Goal: Task Accomplishment & Management: Manage account settings

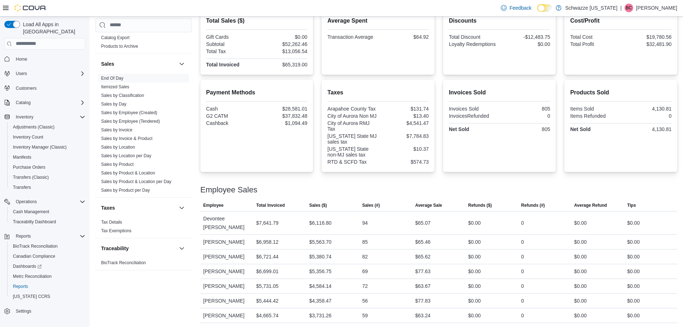
scroll to position [70, 0]
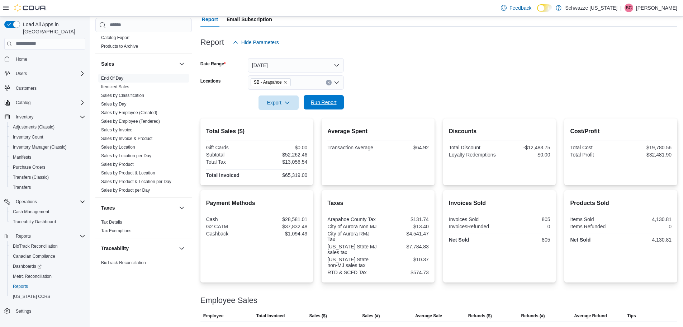
click at [317, 98] on span "Run Report" at bounding box center [324, 102] width 32 height 14
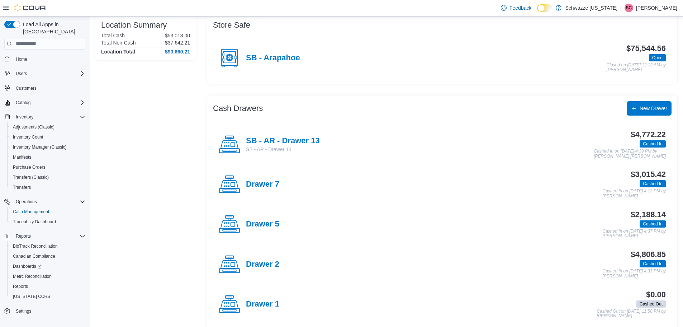
scroll to position [72, 0]
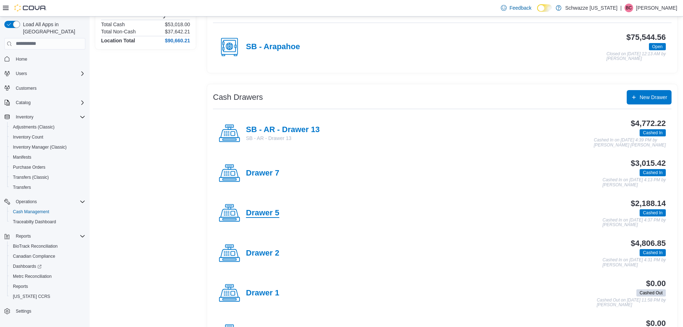
click at [259, 211] on h4 "Drawer 5" at bounding box center [262, 212] width 33 height 9
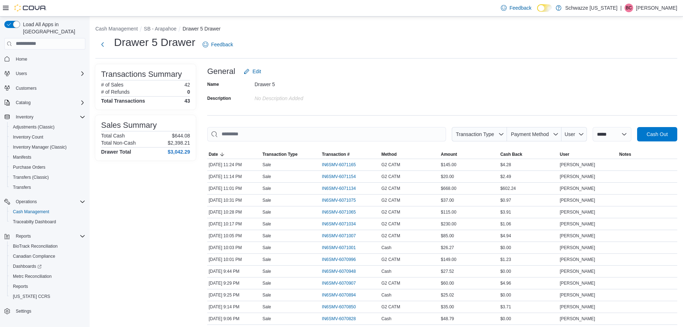
click at [667, 131] on span "Cash Out" at bounding box center [657, 133] width 21 height 7
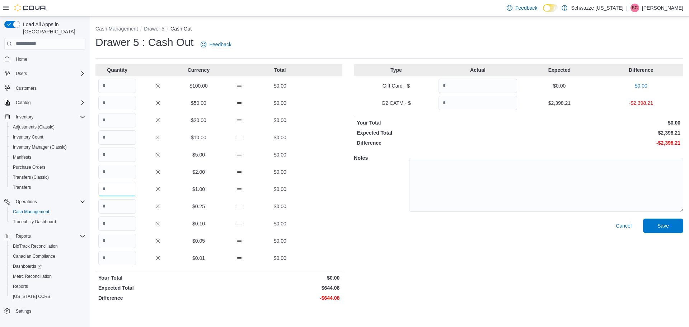
click at [116, 185] on input "Quantity" at bounding box center [117, 189] width 38 height 14
type input "***"
click at [110, 83] on input "Quantity" at bounding box center [117, 86] width 38 height 14
type input "*"
click at [125, 190] on input "***" at bounding box center [117, 189] width 38 height 14
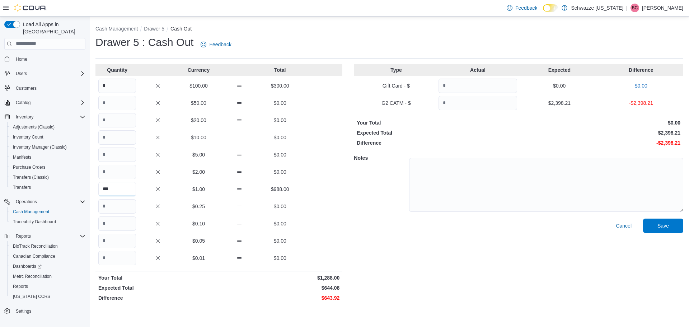
type input "***"
click at [466, 106] on input "Quantity" at bounding box center [477, 103] width 79 height 14
click at [124, 206] on input "Quantity" at bounding box center [117, 206] width 38 height 14
type input "*"
click at [129, 221] on input "Quantity" at bounding box center [117, 223] width 38 height 14
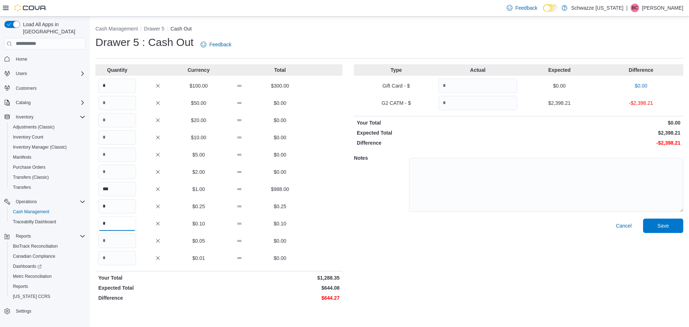
type input "*"
click at [116, 258] on input "Quantity" at bounding box center [117, 258] width 38 height 14
type input "*"
drag, startPoint x: 489, startPoint y: 103, endPoint x: 59, endPoint y: 81, distance: 431.0
click at [489, 103] on input "Quantity" at bounding box center [477, 103] width 79 height 14
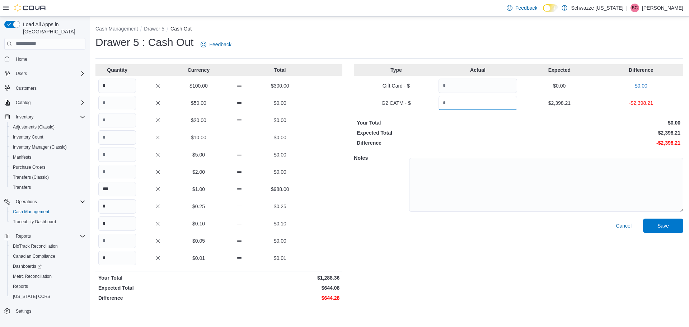
click at [477, 108] on input "Quantity" at bounding box center [477, 103] width 79 height 14
click at [462, 101] on input "Quantity" at bounding box center [477, 103] width 79 height 14
type input "*******"
click at [443, 183] on textarea at bounding box center [546, 185] width 274 height 54
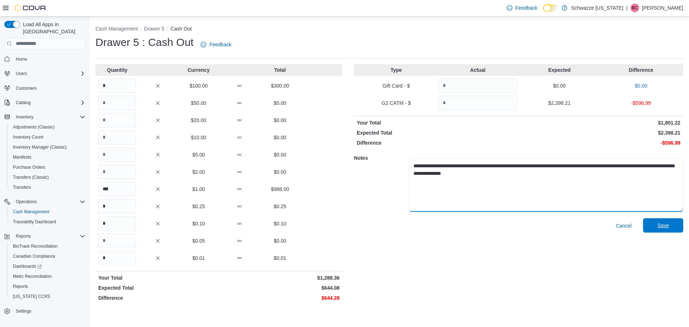
type textarea "**********"
click at [666, 227] on span "Save" at bounding box center [662, 225] width 11 height 7
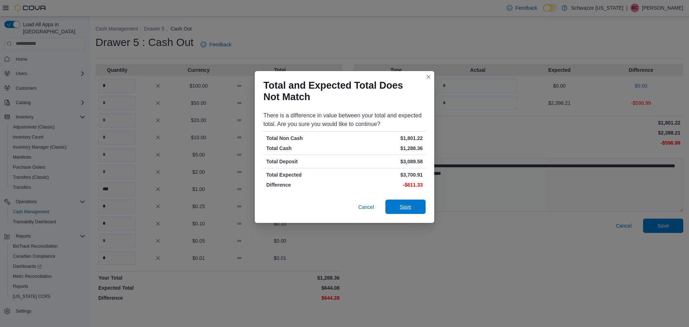
click at [412, 211] on span "Save" at bounding box center [406, 206] width 32 height 14
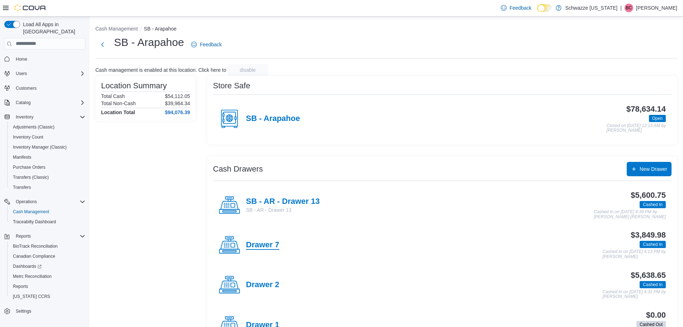
click at [257, 246] on h4 "Drawer 7" at bounding box center [262, 244] width 33 height 9
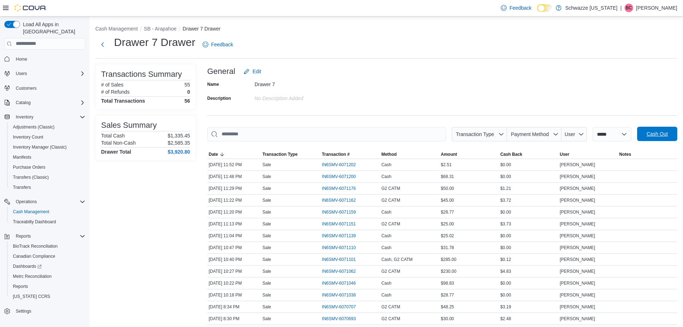
click at [664, 132] on span "Cash Out" at bounding box center [657, 133] width 21 height 7
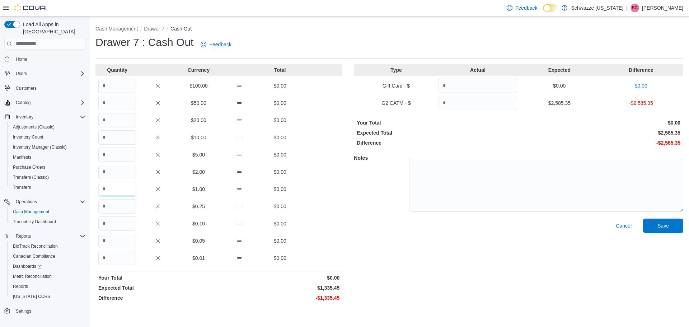
click at [115, 190] on input "Quantity" at bounding box center [117, 189] width 38 height 14
type input "****"
click at [128, 80] on input "Quantity" at bounding box center [117, 86] width 38 height 14
type input "*"
drag, startPoint x: 484, startPoint y: 106, endPoint x: 481, endPoint y: 107, distance: 3.7
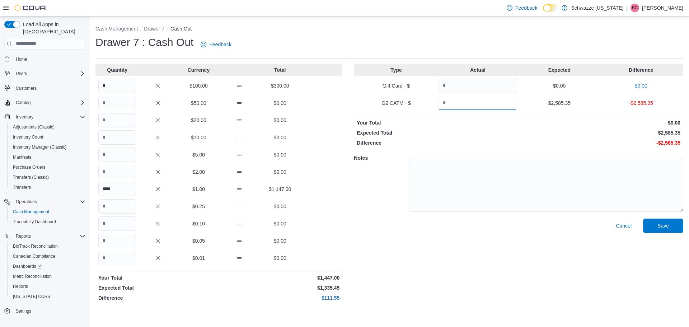
click at [483, 106] on input "Quantity" at bounding box center [477, 103] width 79 height 14
click at [125, 208] on input "Quantity" at bounding box center [117, 206] width 38 height 14
type input "*"
click at [114, 236] on input "Quantity" at bounding box center [117, 241] width 38 height 14
type input "*"
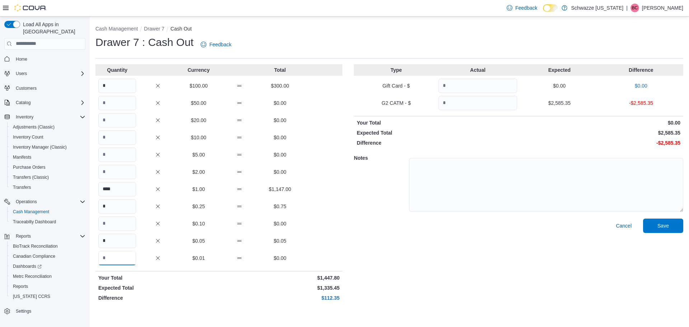
click at [123, 255] on input "Quantity" at bounding box center [117, 258] width 38 height 14
type input "*"
click at [468, 104] on input "Quantity" at bounding box center [477, 103] width 79 height 14
click at [518, 100] on div "G2 CATM - $ $2,585.35 -$2,585.35" at bounding box center [518, 103] width 329 height 14
click at [513, 98] on input "Quantity" at bounding box center [477, 103] width 79 height 14
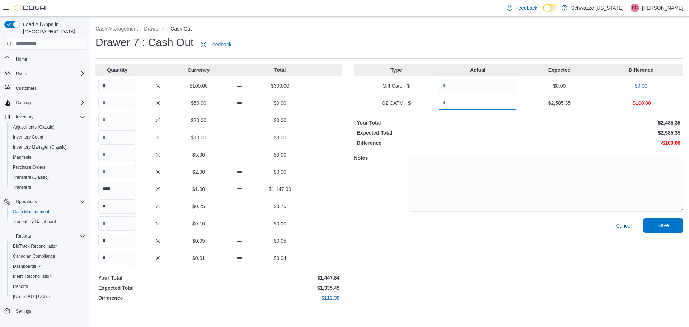
type input "*******"
click at [654, 223] on span "Save" at bounding box center [663, 225] width 32 height 14
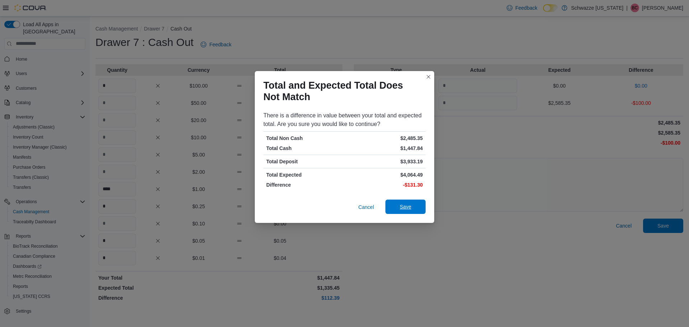
click at [407, 206] on span "Save" at bounding box center [405, 206] width 11 height 7
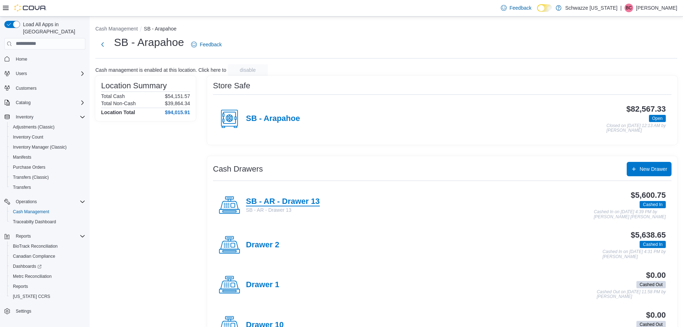
click at [290, 201] on h4 "SB - AR - Drawer 13" at bounding box center [283, 201] width 74 height 9
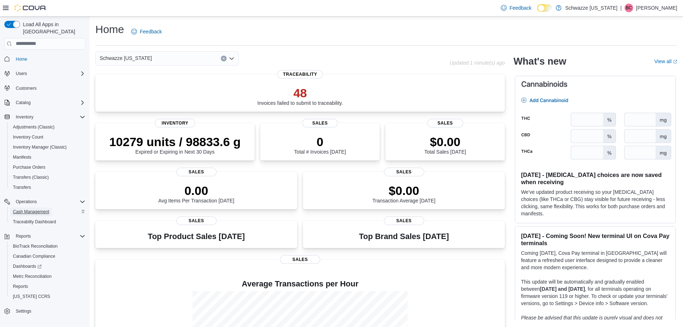
click at [22, 209] on span "Cash Management" at bounding box center [31, 212] width 36 height 6
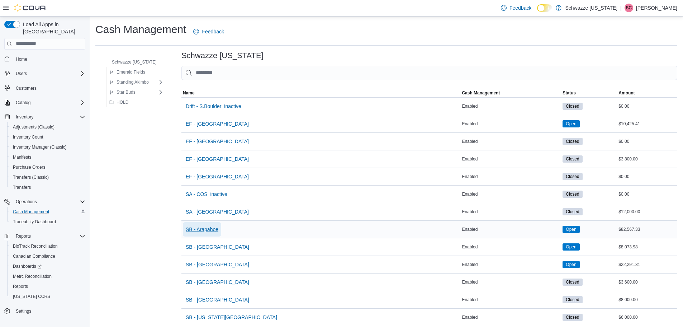
click at [206, 231] on span "SB - Arapahoe" at bounding box center [202, 229] width 33 height 7
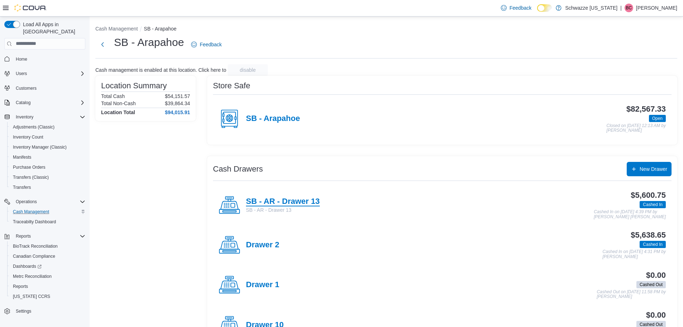
click at [298, 199] on h4 "SB - AR - Drawer 13" at bounding box center [283, 201] width 74 height 9
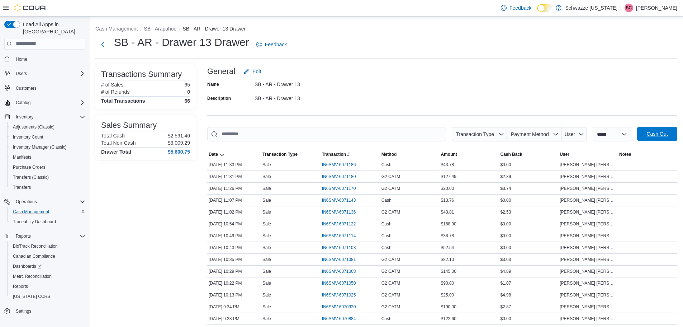
click at [660, 132] on span "Cash Out" at bounding box center [657, 133] width 21 height 7
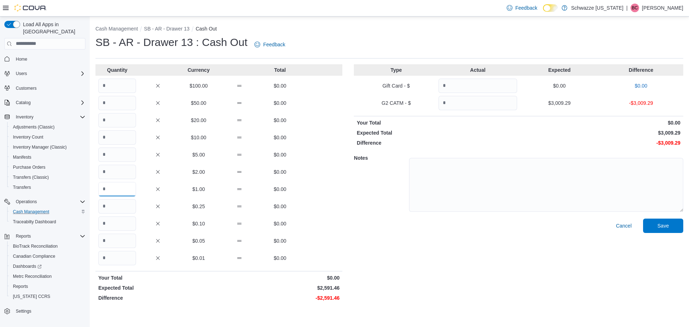
click at [118, 189] on input "Quantity" at bounding box center [117, 189] width 38 height 14
type input "****"
click at [115, 82] on input "Quantity" at bounding box center [117, 86] width 38 height 14
type input "*"
click at [473, 100] on input "Quantity" at bounding box center [477, 103] width 79 height 14
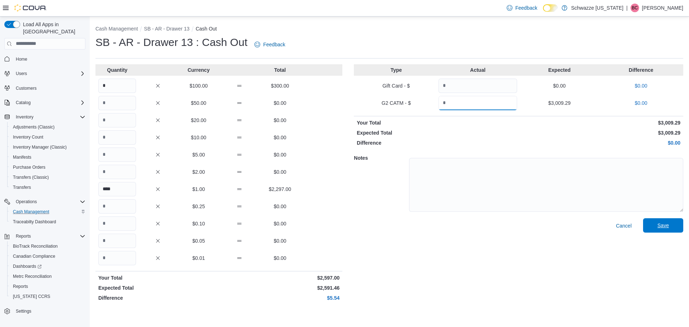
type input "*******"
click at [669, 226] on span "Save" at bounding box center [663, 225] width 32 height 14
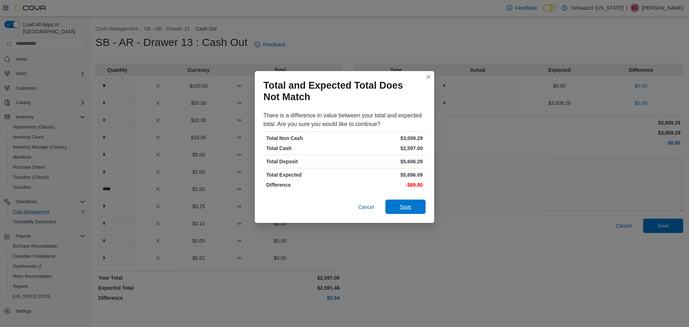
click at [419, 202] on span "Save" at bounding box center [406, 206] width 32 height 14
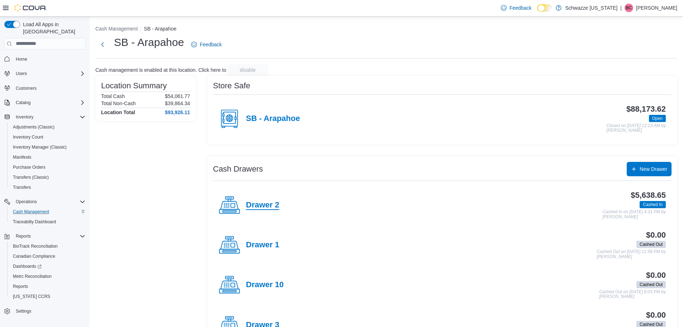
click at [270, 204] on h4 "Drawer 2" at bounding box center [262, 205] width 33 height 9
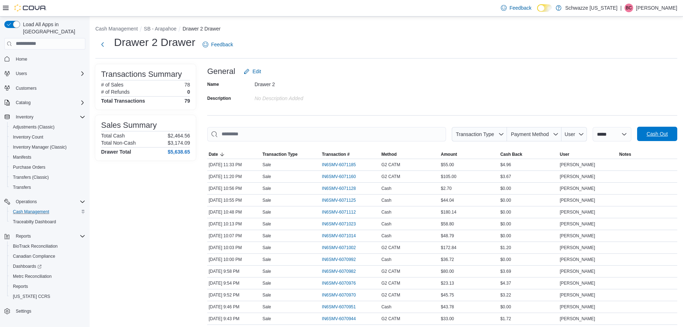
click at [666, 134] on span "Cash Out" at bounding box center [657, 133] width 21 height 7
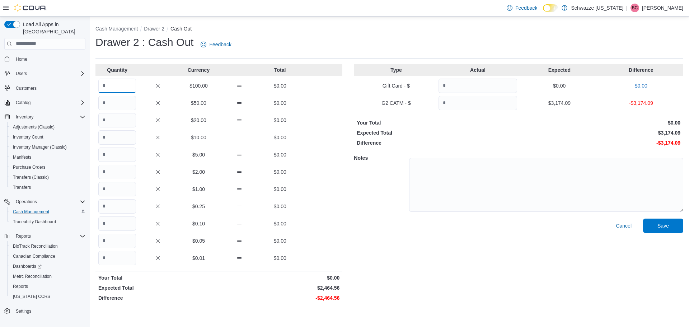
click at [117, 86] on input "Quantity" at bounding box center [117, 86] width 38 height 14
type input "*"
click at [120, 193] on input "Quantity" at bounding box center [117, 189] width 38 height 14
type input "****"
click at [473, 100] on input "Quantity" at bounding box center [477, 103] width 79 height 14
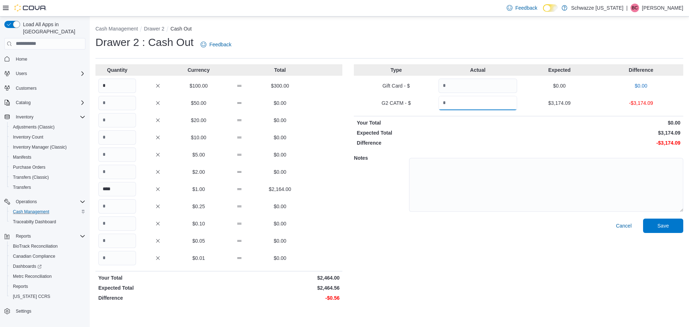
click at [460, 102] on input "Quantity" at bounding box center [477, 103] width 79 height 14
type input "*******"
click at [127, 206] on input "Quantity" at bounding box center [117, 206] width 38 height 14
type input "*"
click at [124, 226] on input "Quantity" at bounding box center [117, 223] width 38 height 14
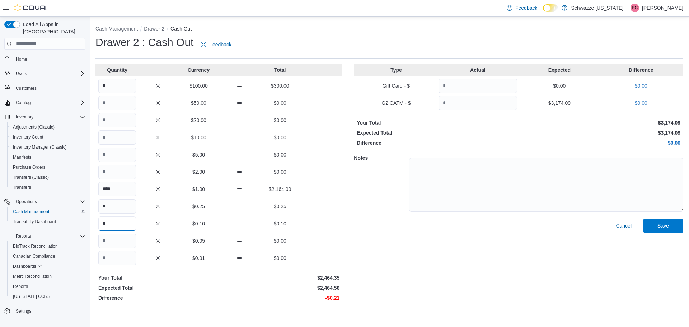
type input "*"
click at [122, 240] on input "Quantity" at bounding box center [117, 241] width 38 height 14
type input "*"
click at [128, 258] on input "Quantity" at bounding box center [117, 258] width 38 height 14
type input "*"
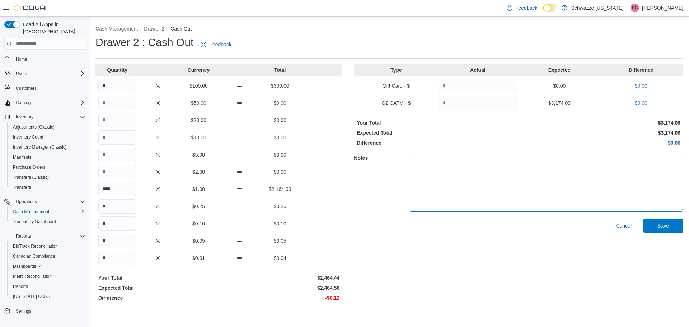
click at [463, 187] on textarea at bounding box center [546, 185] width 274 height 54
click at [664, 227] on span "Save" at bounding box center [662, 225] width 11 height 7
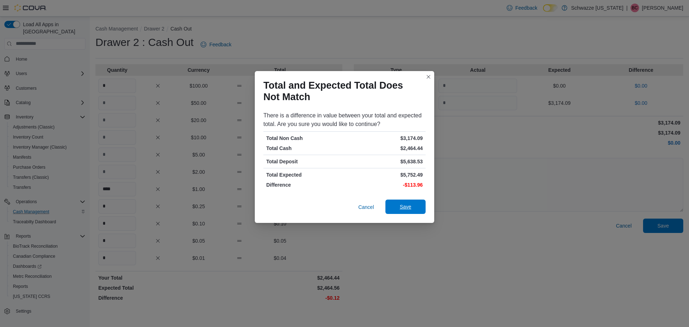
click at [409, 201] on span "Save" at bounding box center [406, 206] width 32 height 14
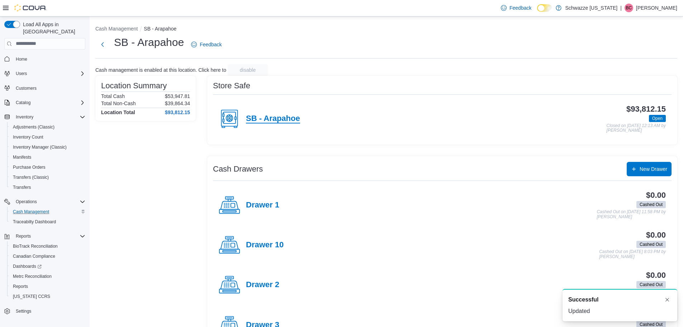
click at [275, 117] on h4 "SB - Arapahoe" at bounding box center [273, 118] width 54 height 9
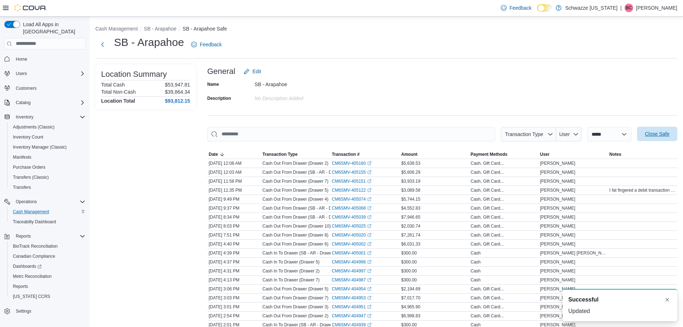
click at [669, 128] on span "Close Safe" at bounding box center [658, 134] width 32 height 14
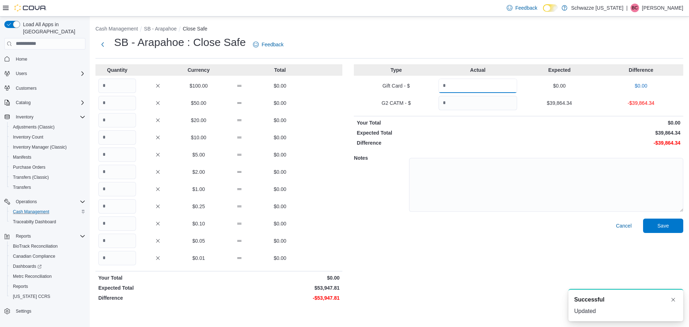
drag, startPoint x: 464, startPoint y: 85, endPoint x: 466, endPoint y: 94, distance: 9.3
click at [466, 91] on input "Quantity" at bounding box center [477, 86] width 79 height 14
click at [467, 99] on input "Quantity" at bounding box center [477, 103] width 79 height 14
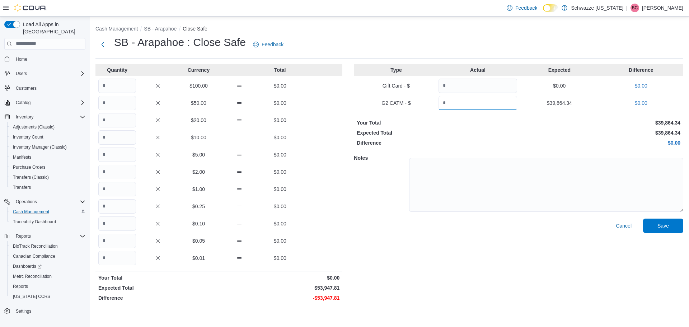
type input "********"
click at [113, 176] on input "Quantity" at bounding box center [117, 172] width 38 height 14
click at [116, 187] on input "Quantity" at bounding box center [117, 189] width 38 height 14
type input "*****"
click at [116, 259] on input "Quantity" at bounding box center [117, 258] width 38 height 14
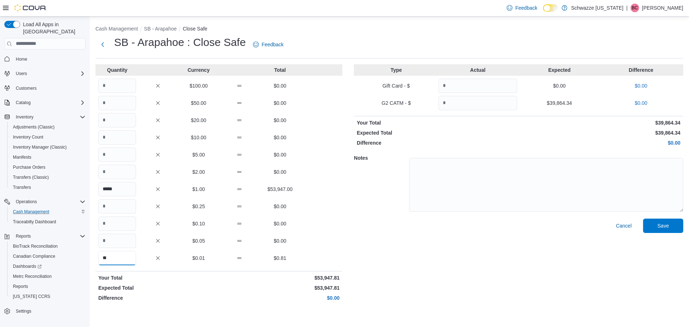
type input "**"
click at [447, 191] on textarea at bounding box center [546, 185] width 274 height 54
click at [651, 222] on span "Save" at bounding box center [663, 225] width 32 height 14
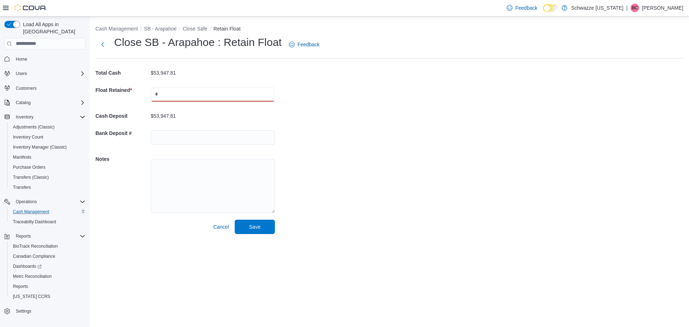
click at [201, 94] on input "text" at bounding box center [213, 94] width 124 height 14
type input "*****"
click at [254, 229] on span "Save" at bounding box center [254, 226] width 11 height 7
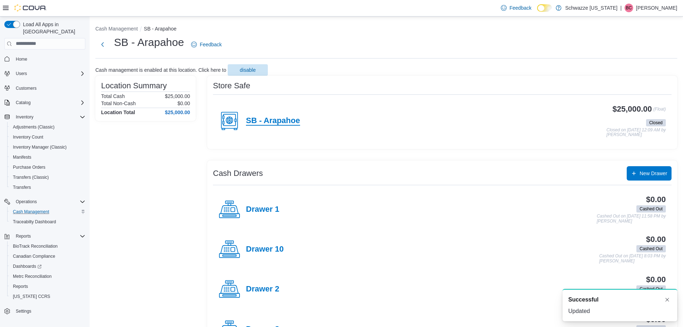
click at [281, 118] on h4 "SB - Arapahoe" at bounding box center [273, 120] width 54 height 9
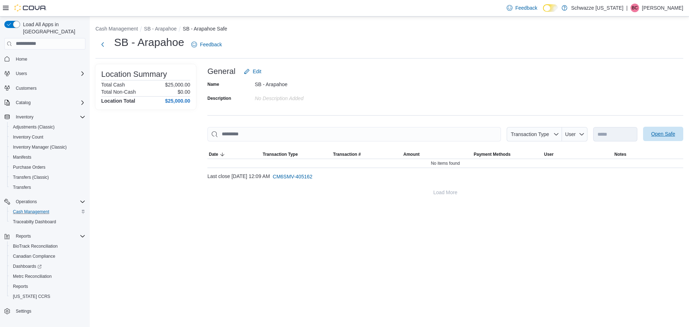
click at [655, 137] on span "Open Safe" at bounding box center [663, 133] width 24 height 7
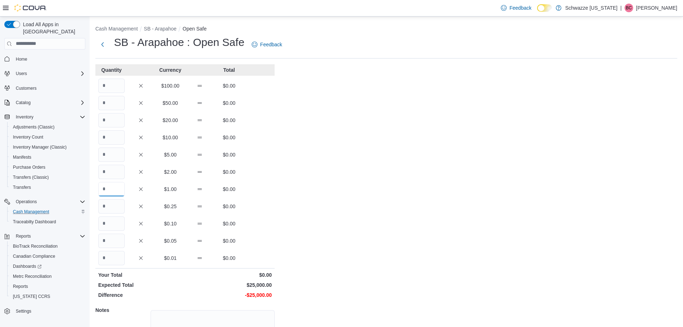
click at [117, 187] on input "Quantity" at bounding box center [111, 189] width 27 height 14
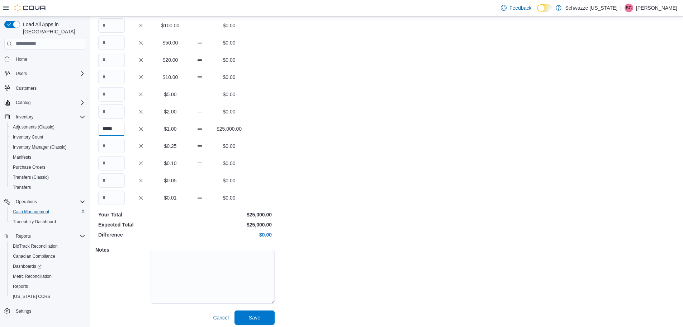
scroll to position [64, 0]
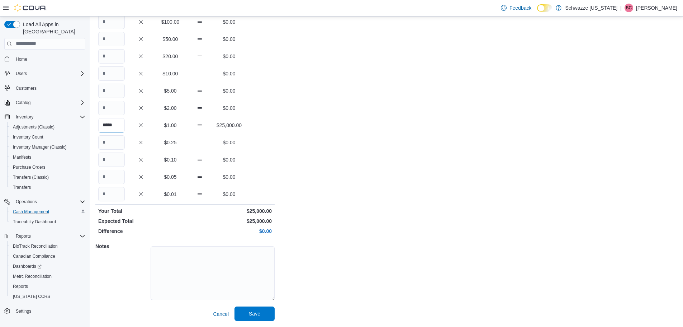
type input "*****"
click at [254, 315] on span "Save" at bounding box center [254, 313] width 11 height 7
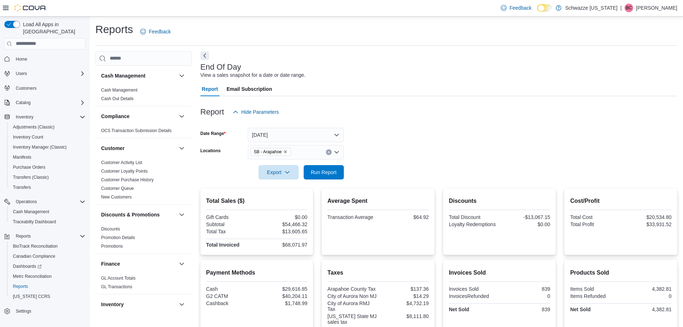
scroll to position [479, 0]
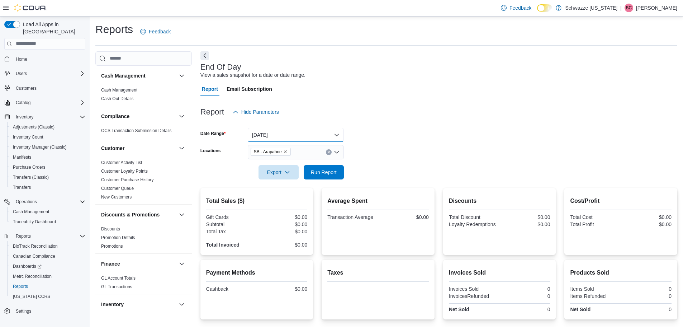
click at [298, 138] on button "[DATE]" at bounding box center [296, 135] width 96 height 14
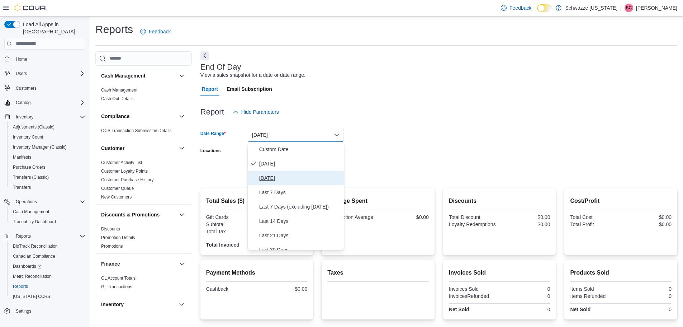
click at [282, 174] on span "[DATE]" at bounding box center [300, 178] width 82 height 9
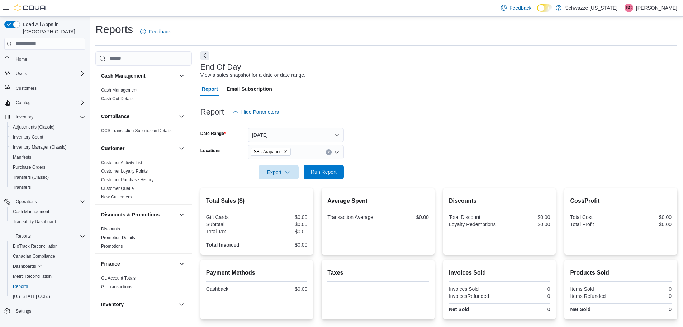
click at [315, 171] on span "Run Report" at bounding box center [324, 171] width 26 height 7
